Goal: Entertainment & Leisure: Consume media (video, audio)

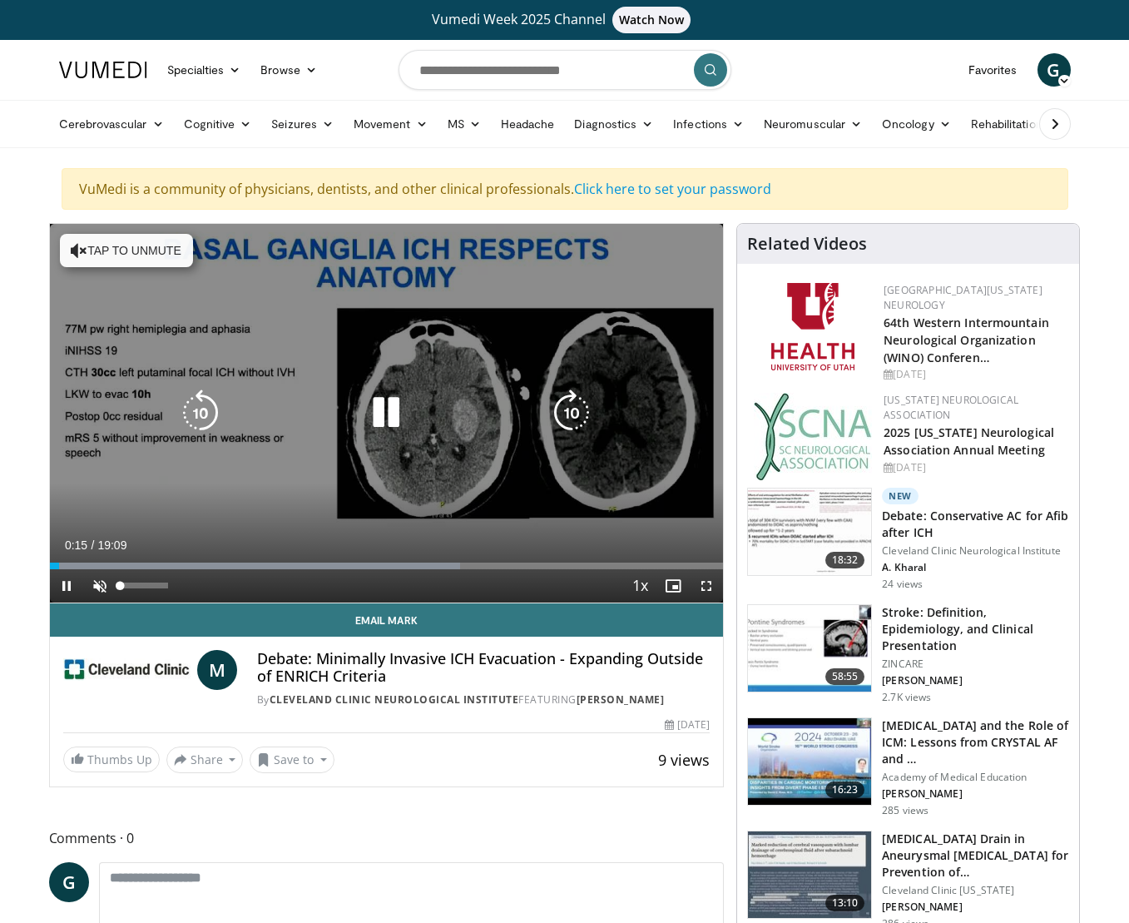
click at [97, 579] on span "Video Player" at bounding box center [99, 585] width 33 height 33
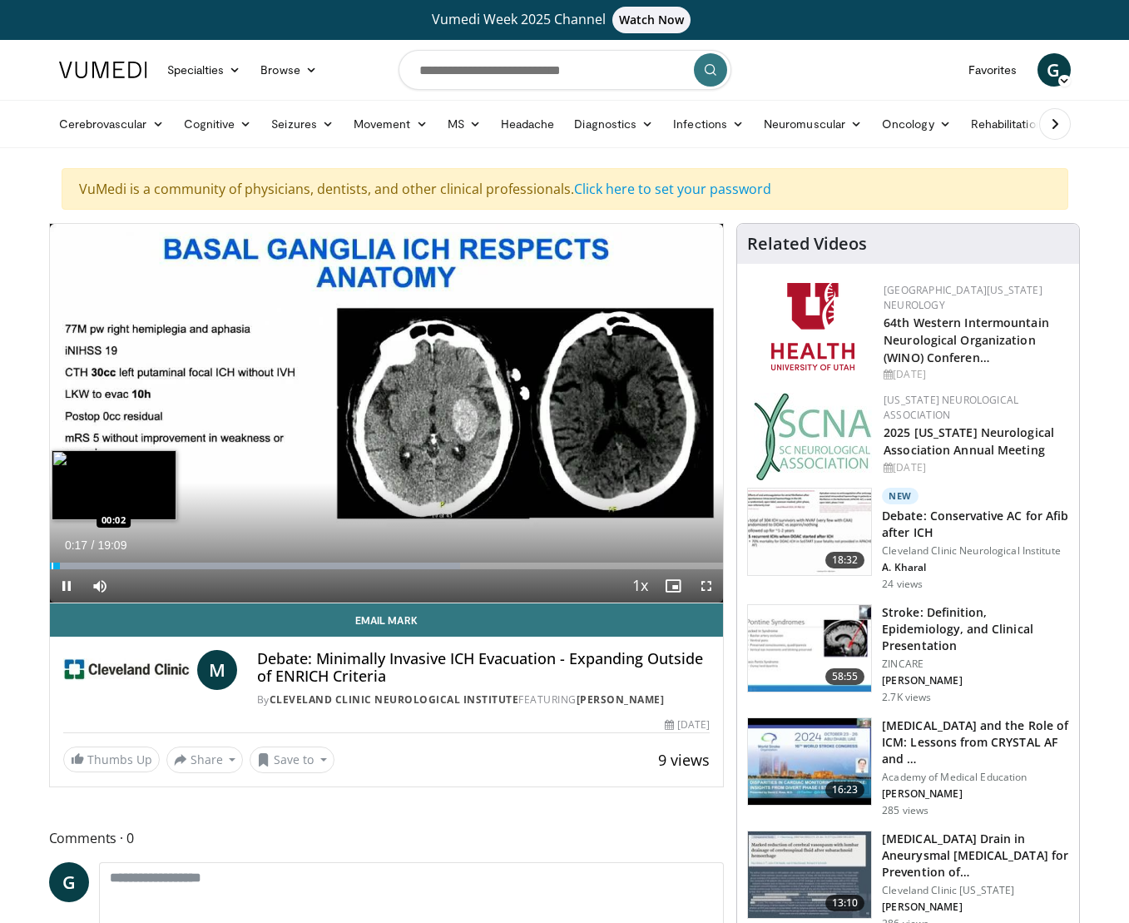
click at [52, 566] on div "Progress Bar" at bounding box center [53, 566] width 2 height 7
click at [51, 564] on div "Progress Bar" at bounding box center [52, 566] width 2 height 7
click at [143, 559] on div "Loaded : 62.55% 01:13 02:40" at bounding box center [387, 561] width 674 height 16
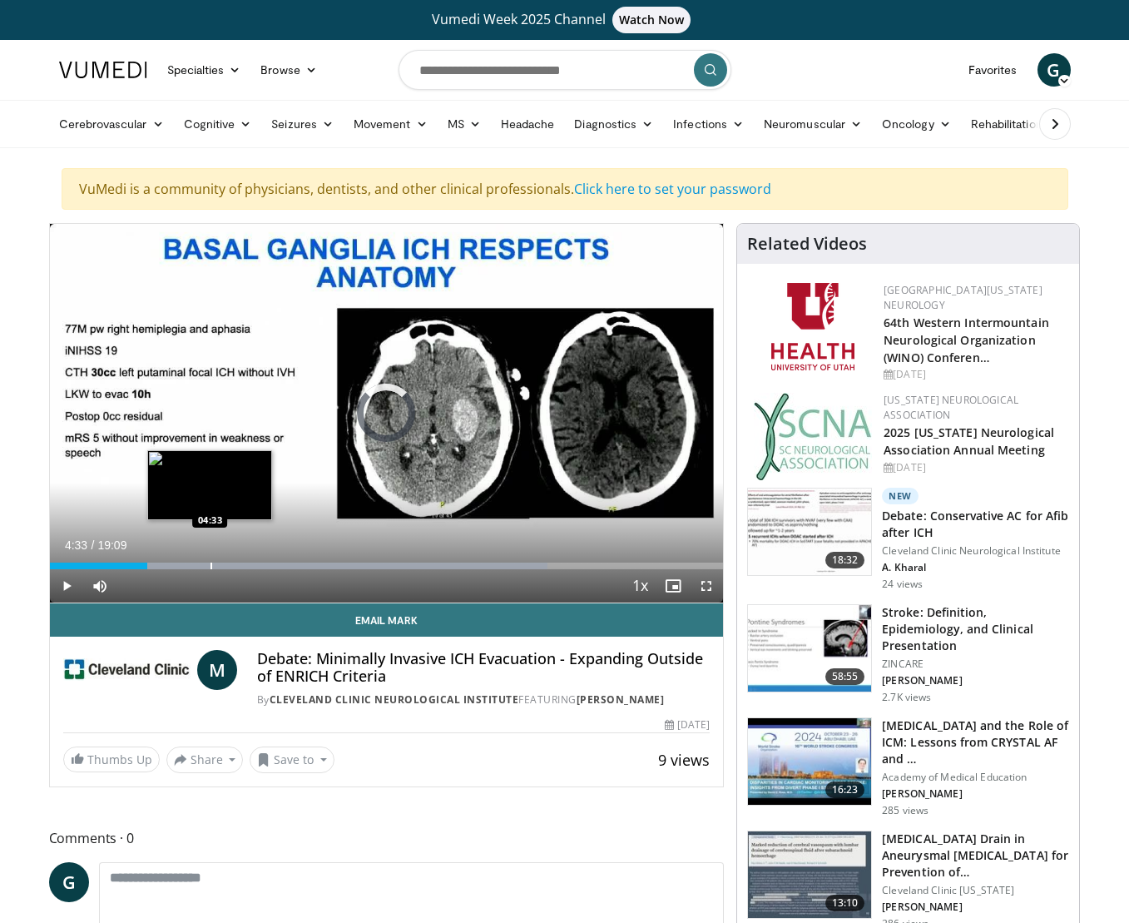
click at [211, 566] on div "Progress Bar" at bounding box center [212, 566] width 2 height 7
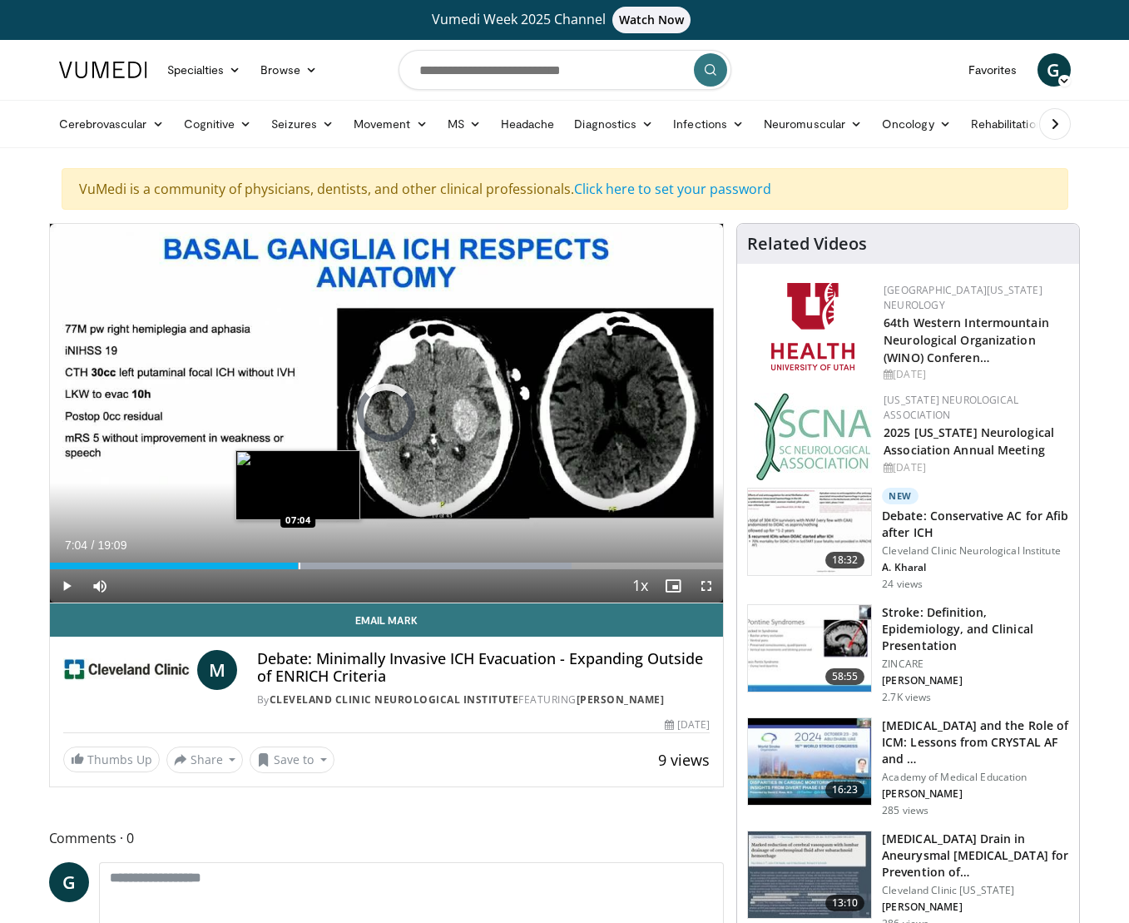
click at [298, 559] on div "Loaded : 77.45% 07:04 07:04" at bounding box center [387, 561] width 674 height 16
